Goal: Task Accomplishment & Management: Use online tool/utility

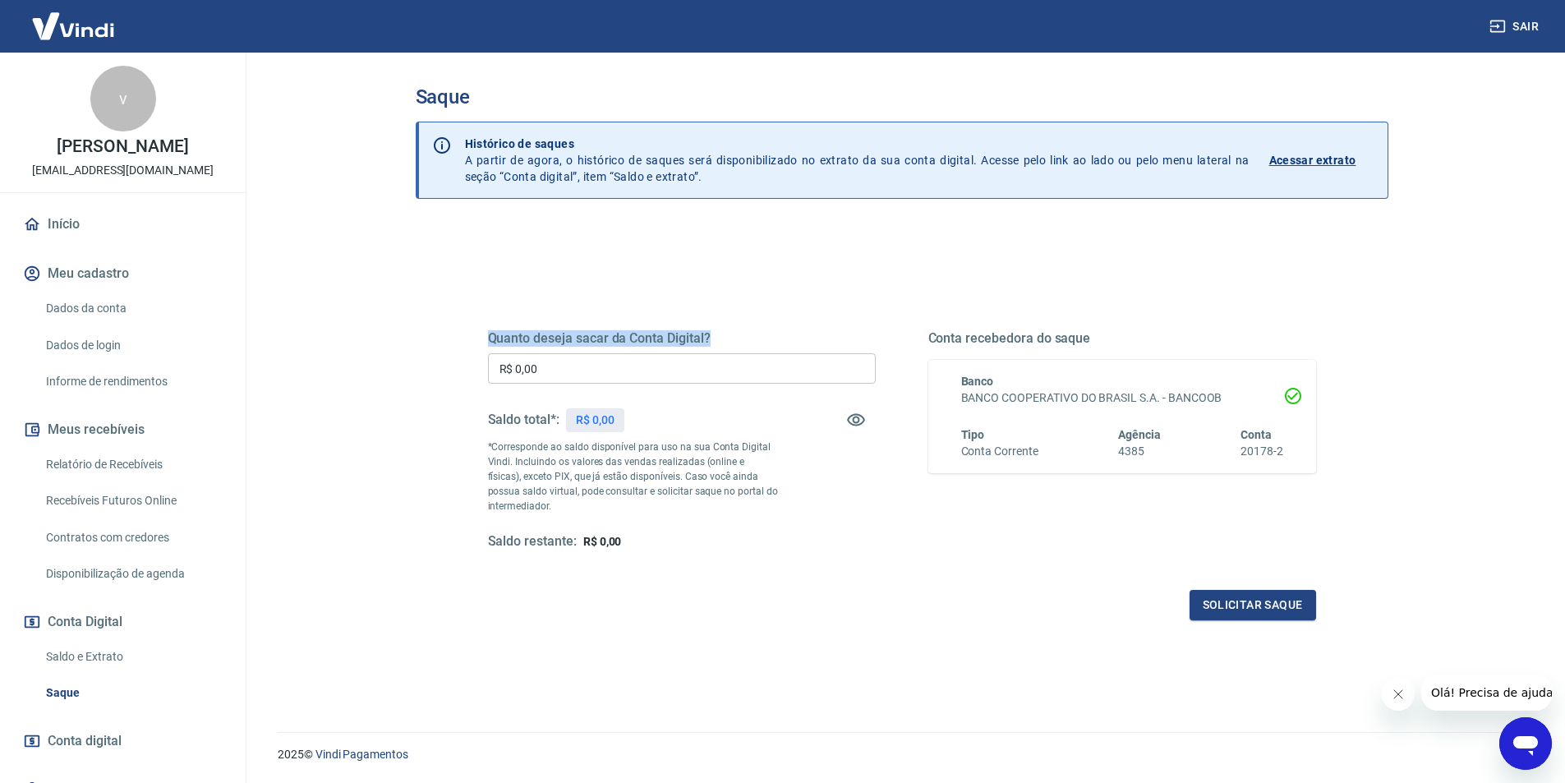
drag, startPoint x: 481, startPoint y: 337, endPoint x: 742, endPoint y: 347, distance: 260.6
click at [742, 347] on div "Quanto deseja sacar da Conta Digital? R$ 0,00 ​ Saldo total*: R$ 0,00 *Correspo…" at bounding box center [901, 449] width 867 height 382
click at [566, 285] on div "Quanto deseja sacar da Conta Digital? R$ 0,00 ​ Saldo total*: R$ 0,00 *Correspo…" at bounding box center [901, 449] width 867 height 382
drag, startPoint x: 554, startPoint y: 287, endPoint x: 706, endPoint y: 292, distance: 151.2
click at [706, 292] on div "Quanto deseja sacar da Conta Digital? R$ 0,00 ​ Saldo total*: R$ 0,00 *Correspo…" at bounding box center [901, 449] width 867 height 382
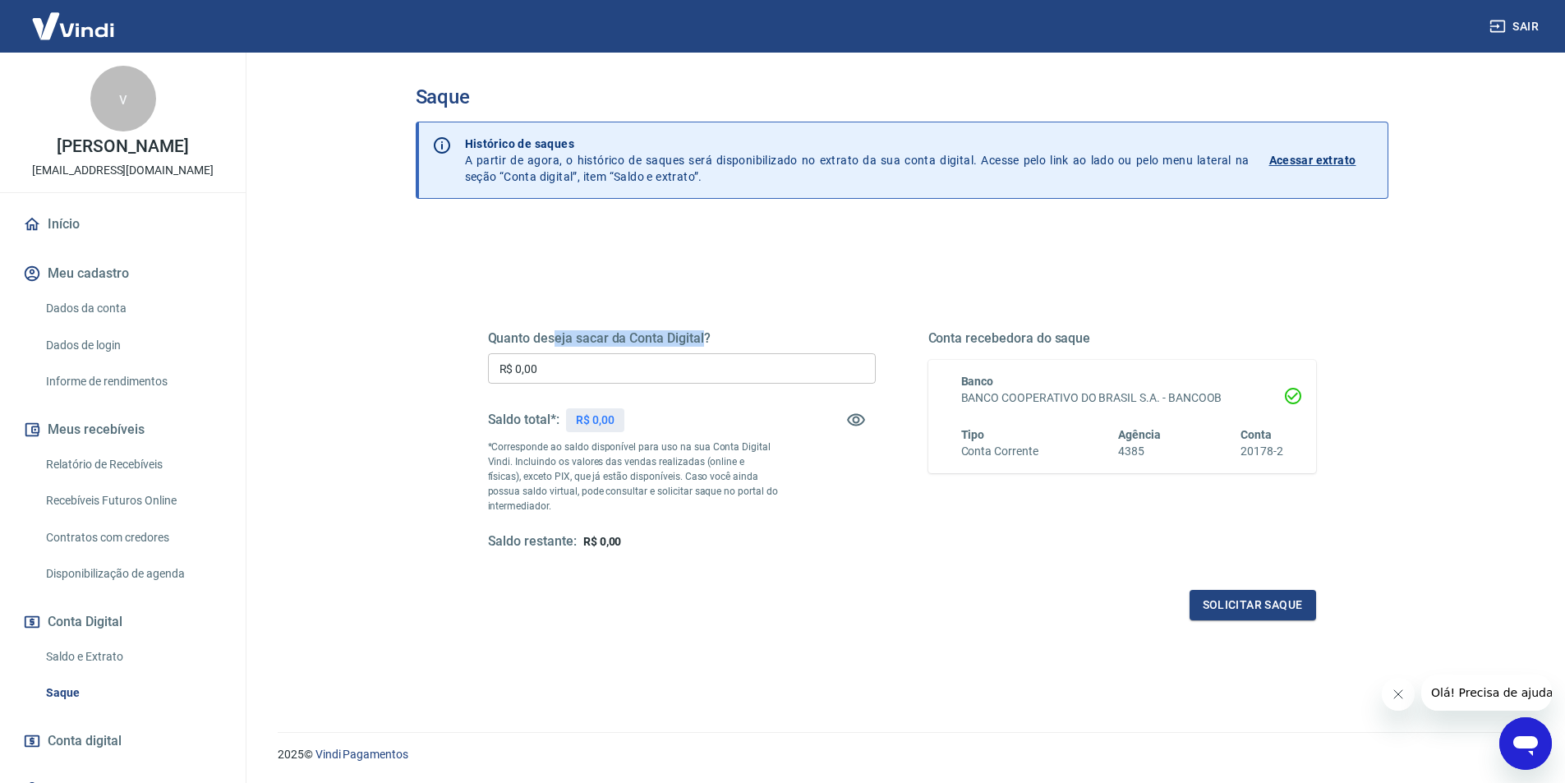
click at [556, 286] on div "Quanto deseja sacar da Conta Digital? R$ 0,00 ​ Saldo total*: R$ 0,00 *Correspo…" at bounding box center [901, 449] width 867 height 382
drag, startPoint x: 465, startPoint y: 294, endPoint x: 768, endPoint y: 306, distance: 303.3
click at [768, 306] on div "Quanto deseja sacar da Conta Digital? R$ 0,00 ​ Saldo total*: R$ 0,00 *Correspo…" at bounding box center [901, 449] width 907 height 382
click at [768, 306] on div "Quanto deseja sacar da Conta Digital? R$ 0,00 ​ Saldo total*: R$ 0,00 *Correspo…" at bounding box center [902, 455] width 828 height 329
